Goal: Find specific page/section

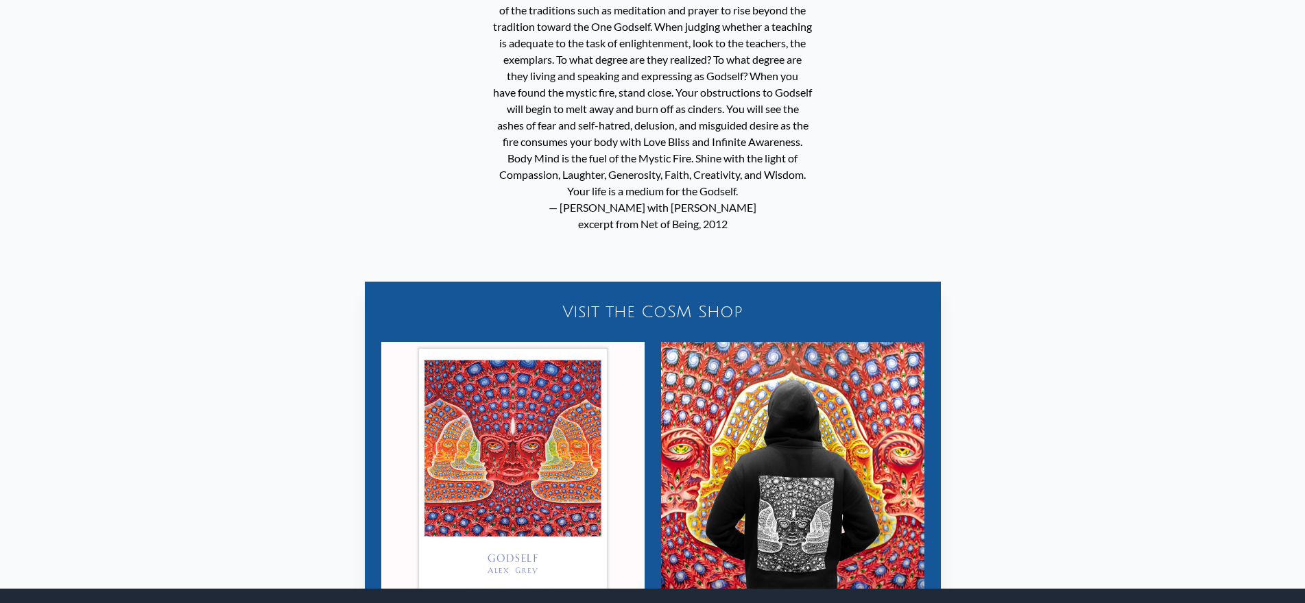
scroll to position [1159, 0]
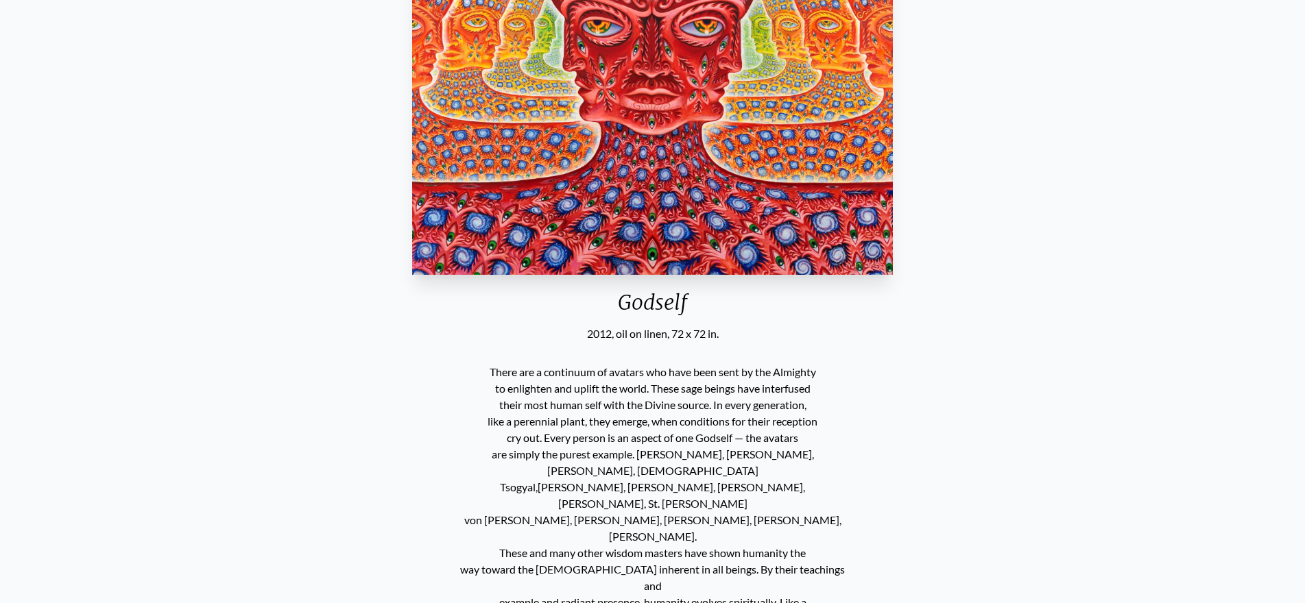
scroll to position [343, 0]
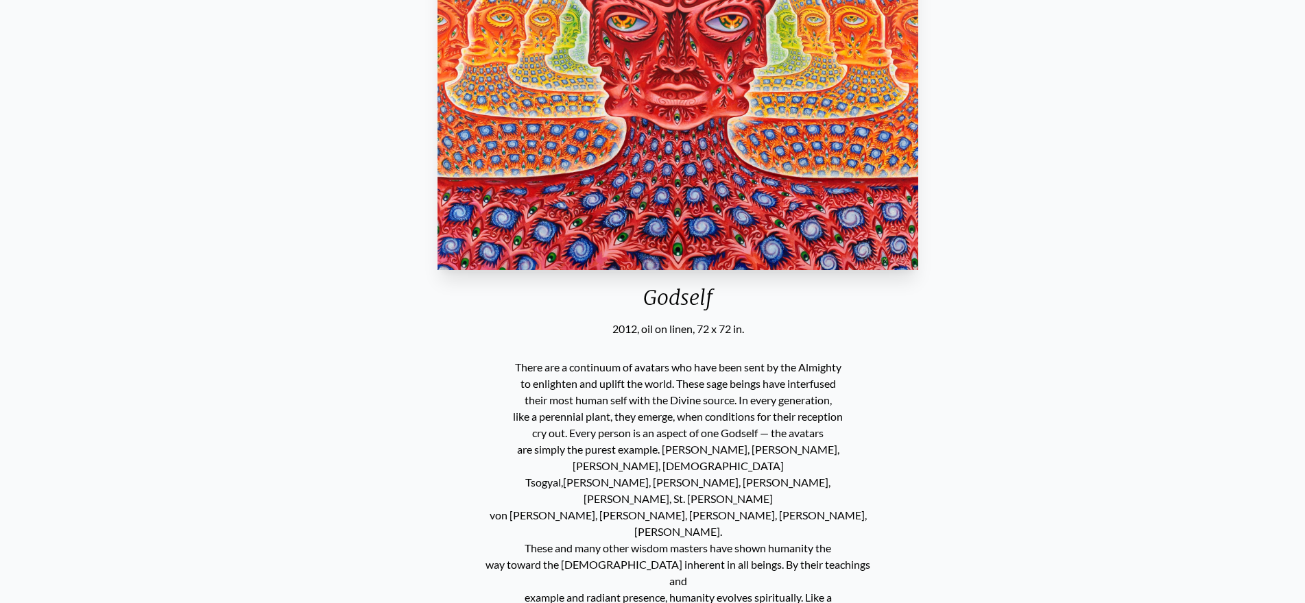
click at [644, 300] on div "Godself" at bounding box center [678, 303] width 492 height 36
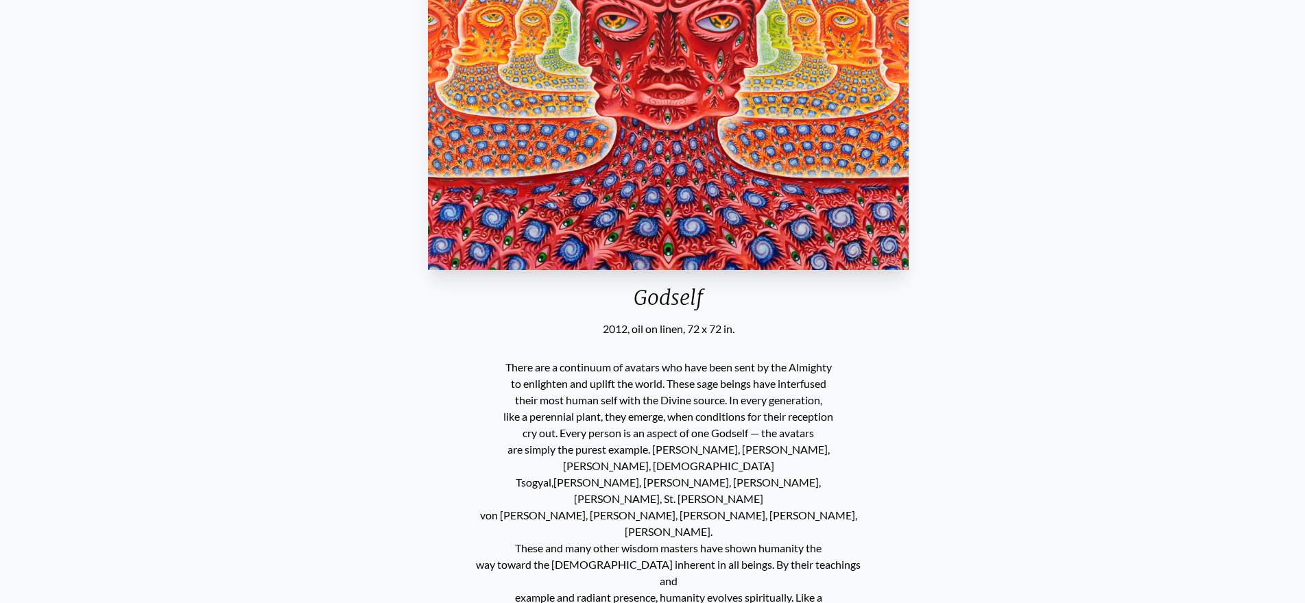
click at [642, 304] on div "Godself" at bounding box center [668, 303] width 492 height 36
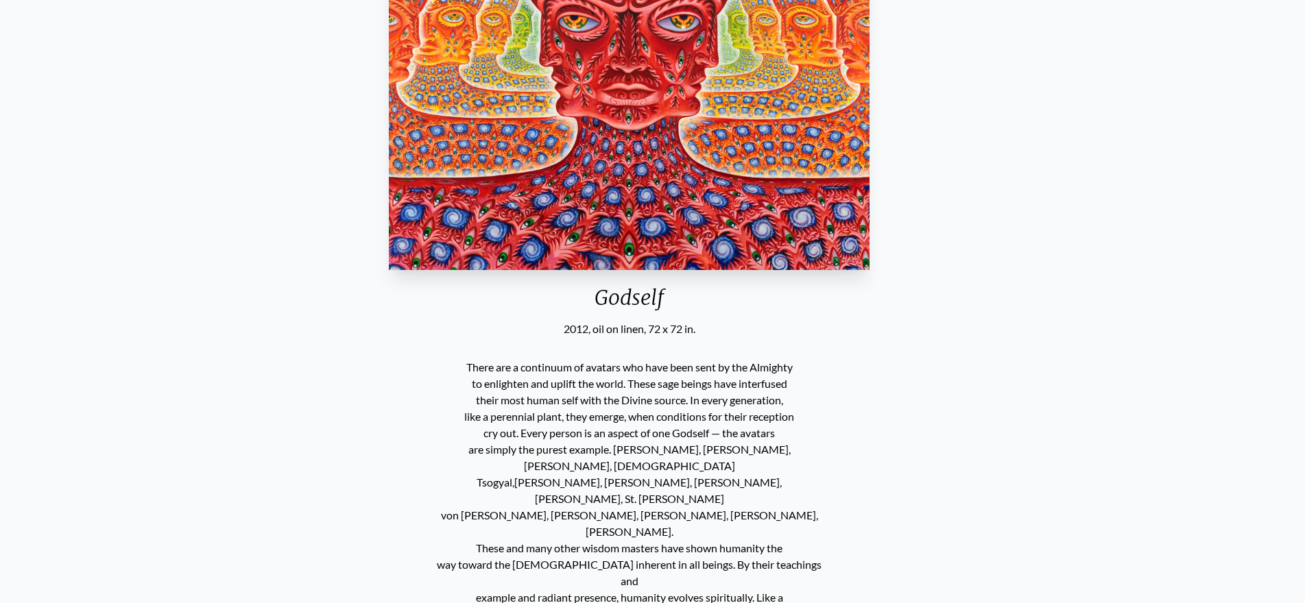
click at [658, 300] on div "Godself" at bounding box center [629, 303] width 492 height 36
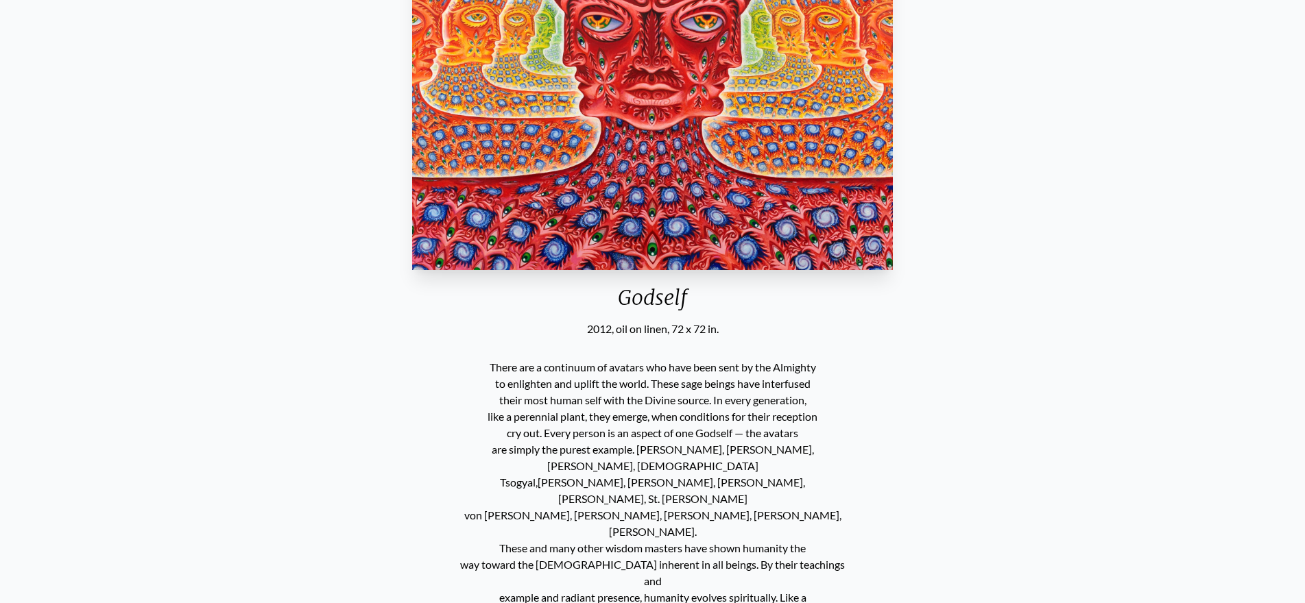
click at [627, 301] on div "Godself" at bounding box center [653, 303] width 492 height 36
